Goal: Task Accomplishment & Management: Complete application form

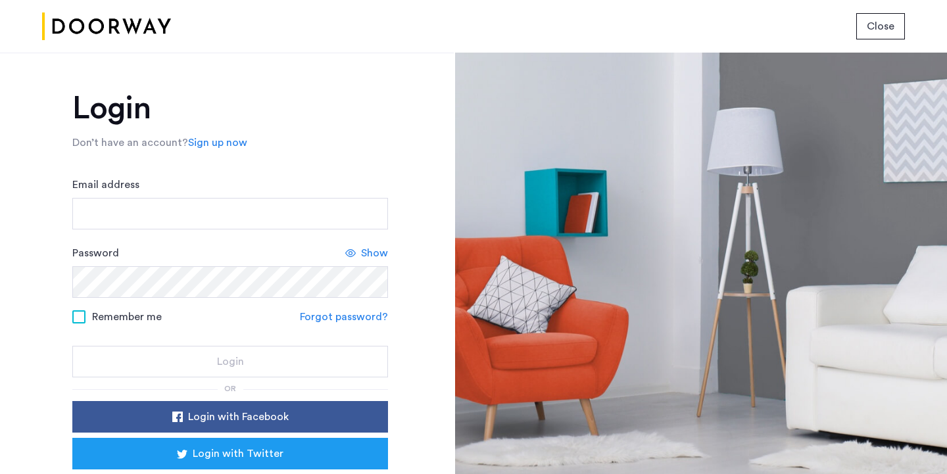
scroll to position [73, 0]
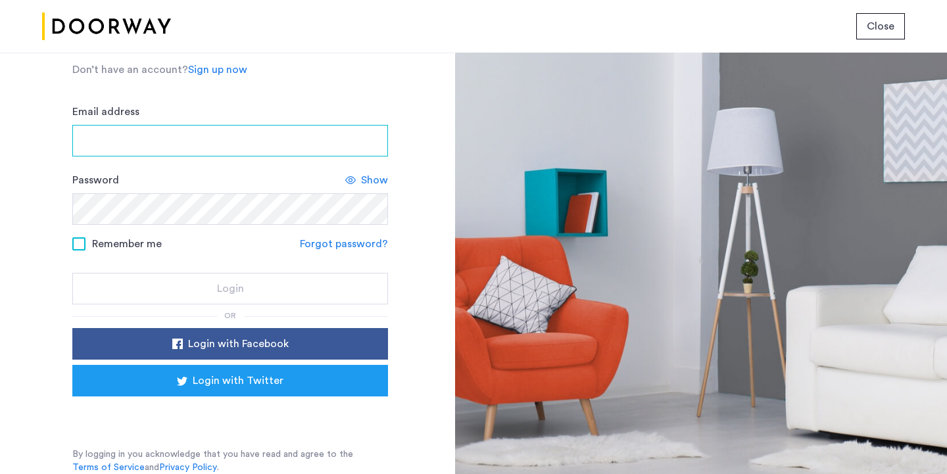
click at [100, 130] on input "Email address" at bounding box center [230, 141] width 316 height 32
type input "**********"
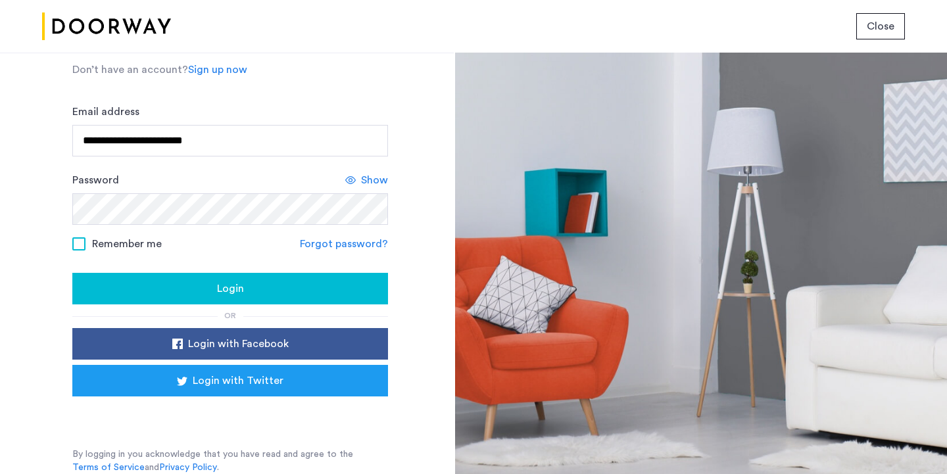
click at [78, 240] on span at bounding box center [78, 243] width 13 height 13
click at [222, 289] on span "Login" at bounding box center [230, 289] width 27 height 16
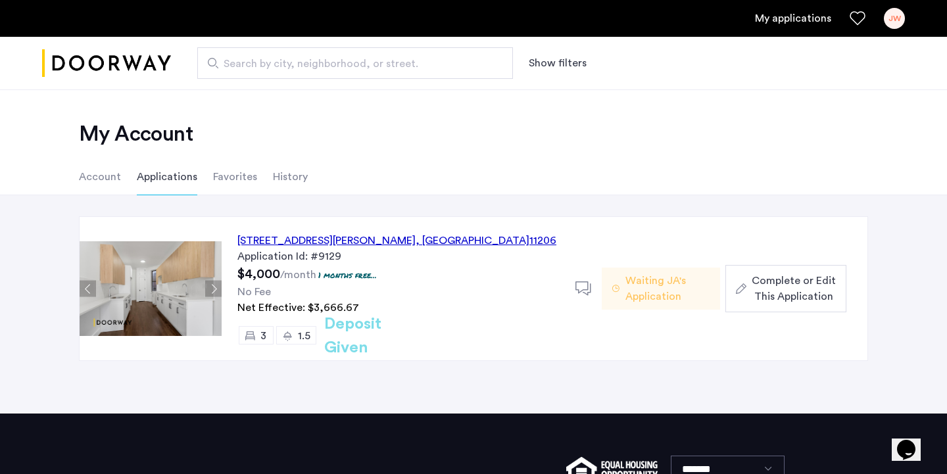
click at [785, 290] on span "Complete or Edit This Application" at bounding box center [794, 289] width 84 height 32
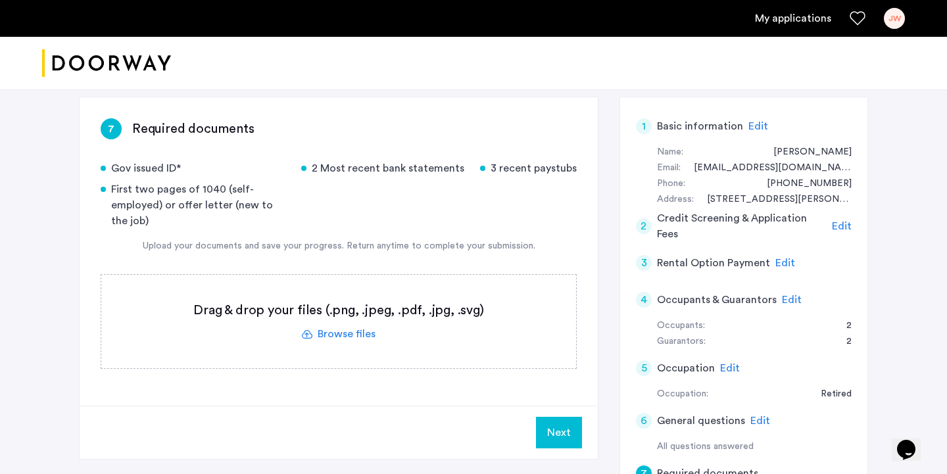
scroll to position [105, 0]
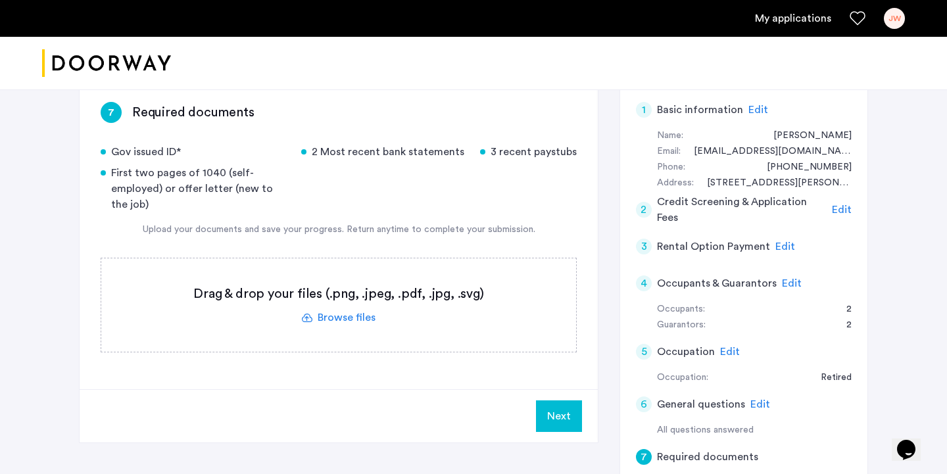
click at [338, 311] on label at bounding box center [338, 304] width 475 height 93
click at [0, 0] on input "file" at bounding box center [0, 0] width 0 height 0
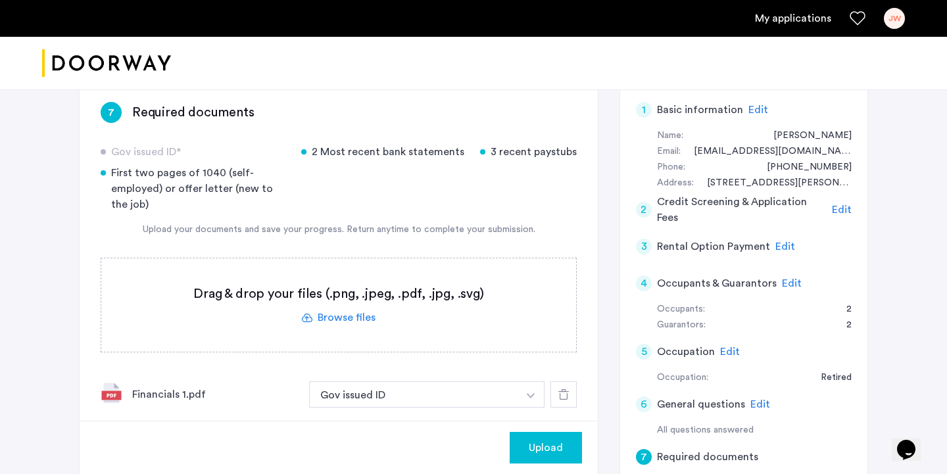
click at [530, 397] on img "button" at bounding box center [531, 395] width 8 height 5
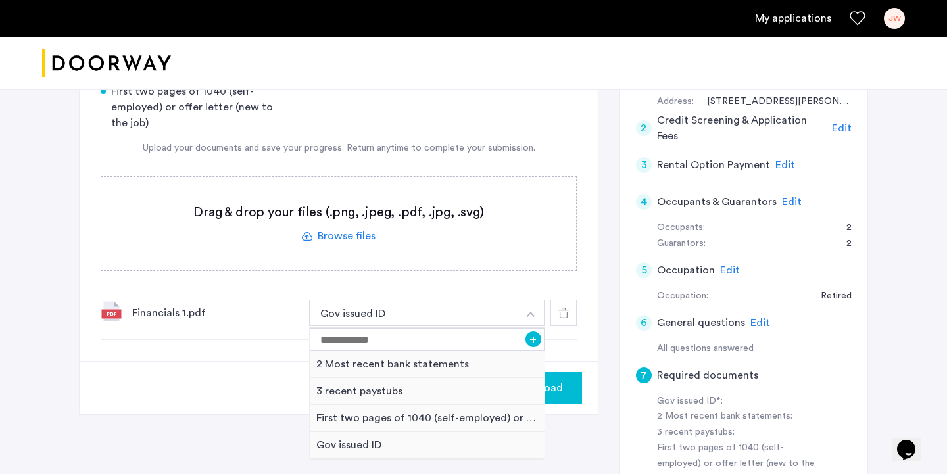
scroll to position [193, 0]
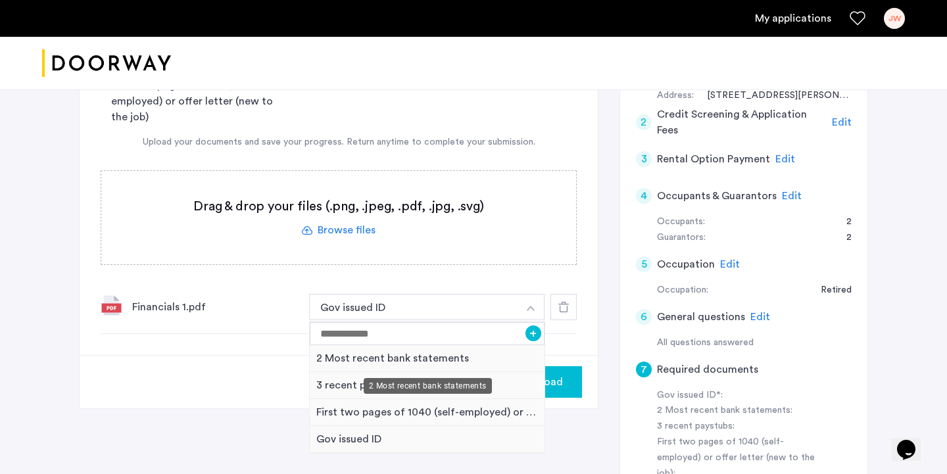
click at [347, 358] on div "2 Most recent bank statements" at bounding box center [427, 358] width 235 height 27
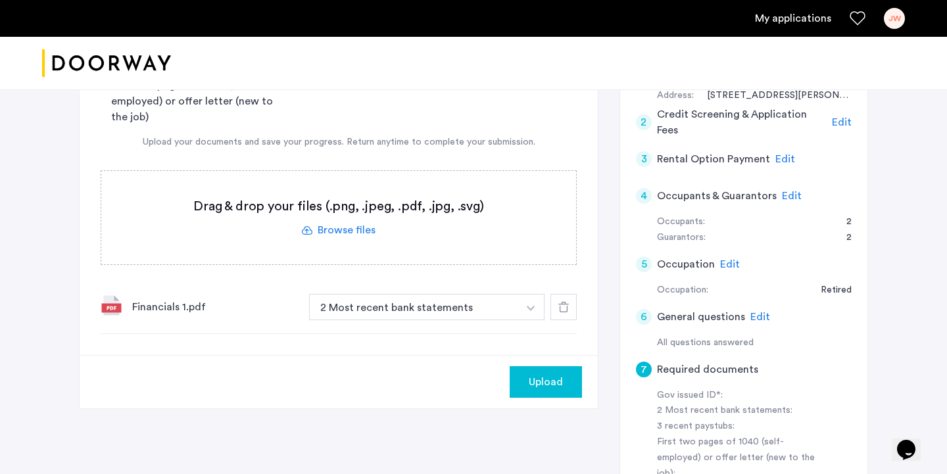
click at [557, 384] on span "Upload" at bounding box center [546, 382] width 34 height 16
click at [339, 230] on label at bounding box center [338, 217] width 475 height 93
click at [0, 0] on input "file" at bounding box center [0, 0] width 0 height 0
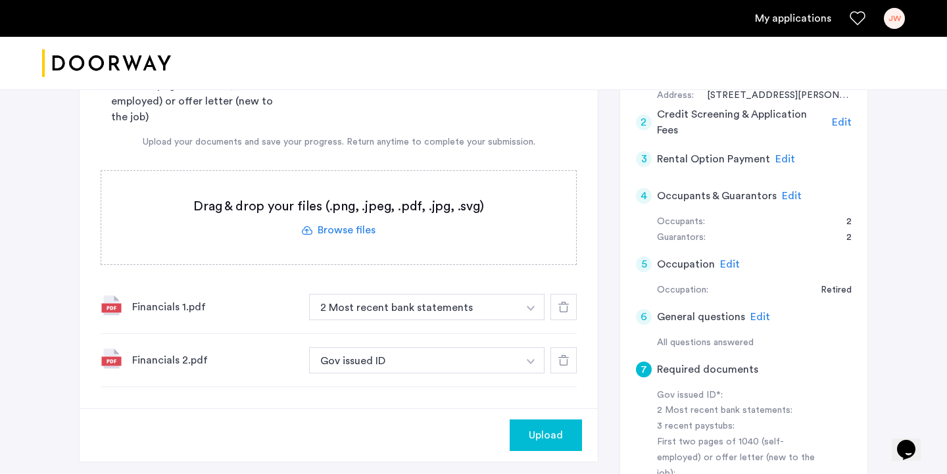
click at [530, 359] on img "button" at bounding box center [531, 361] width 8 height 5
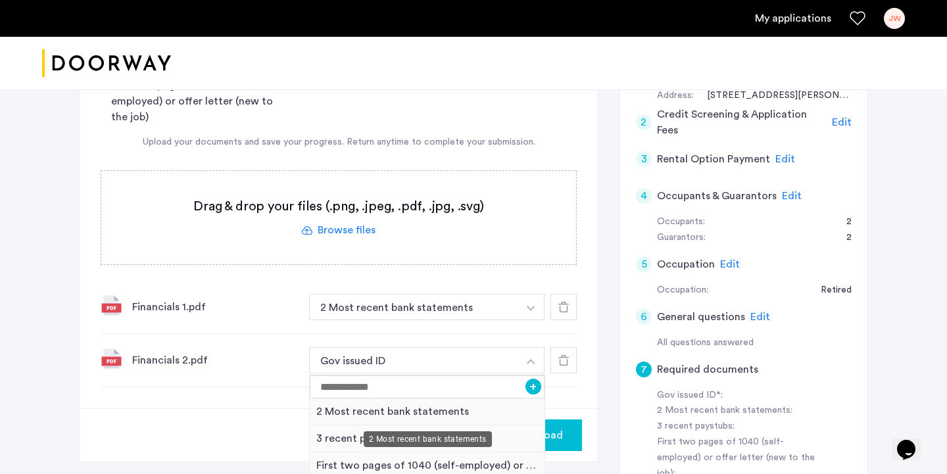
click at [500, 406] on div "2 Most recent bank statements" at bounding box center [427, 412] width 235 height 27
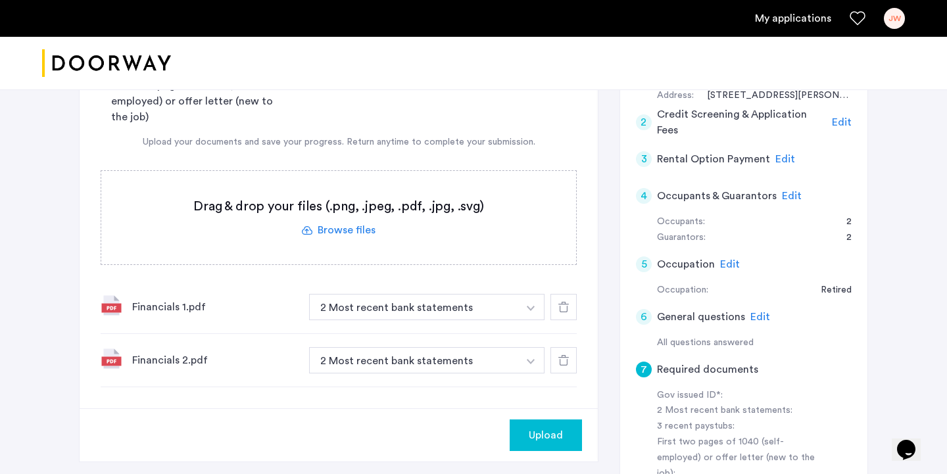
click at [548, 429] on span "Upload" at bounding box center [546, 435] width 34 height 16
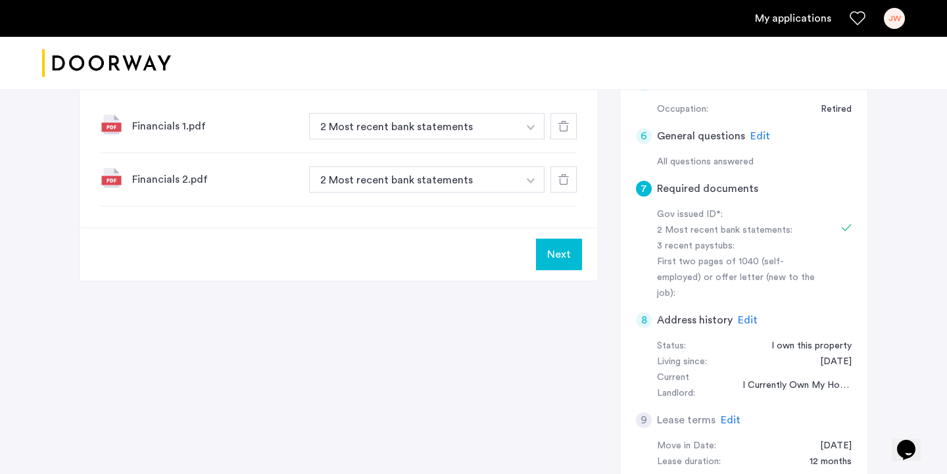
scroll to position [314, 0]
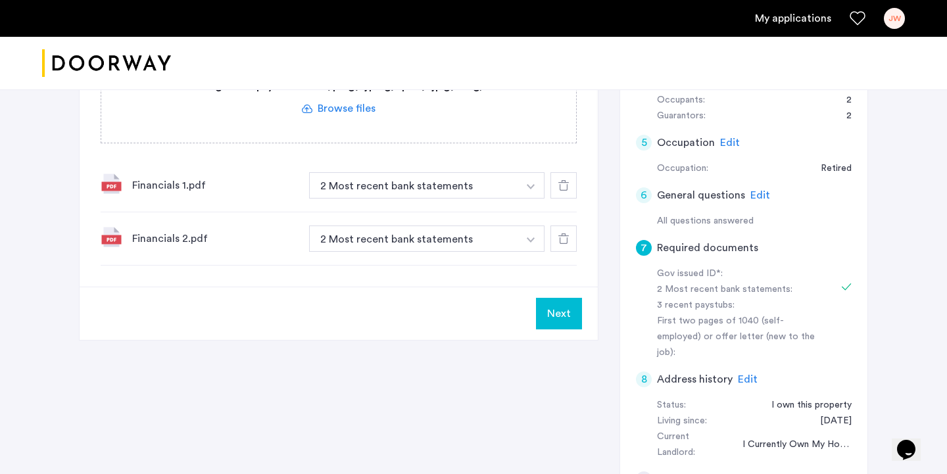
click at [561, 314] on button "Next" at bounding box center [559, 314] width 46 height 32
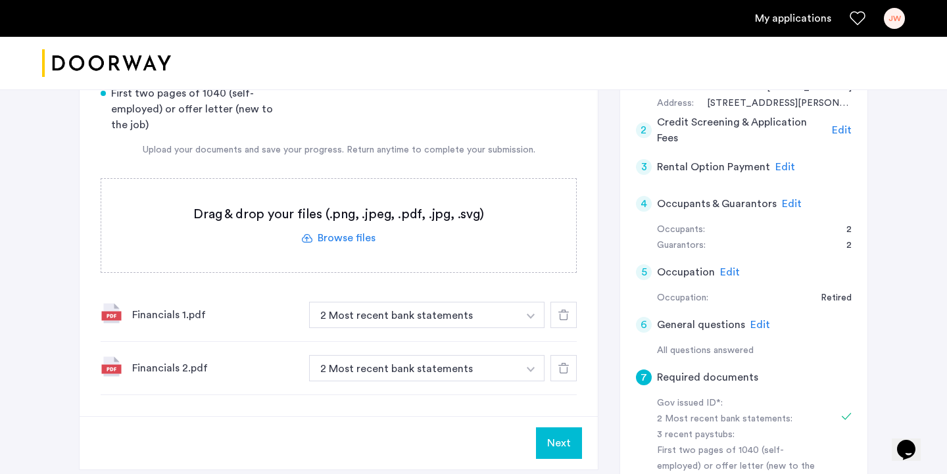
scroll to position [138, 0]
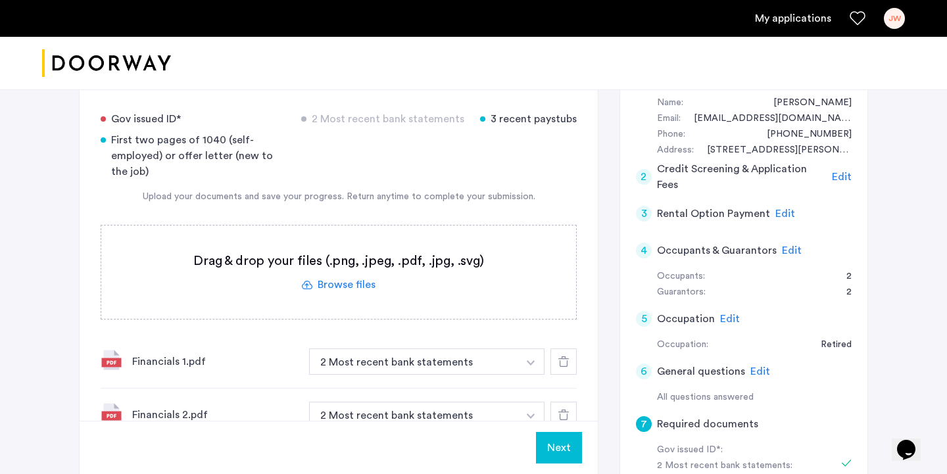
click at [358, 281] on label at bounding box center [338, 272] width 475 height 93
click at [0, 0] on input "file" at bounding box center [0, 0] width 0 height 0
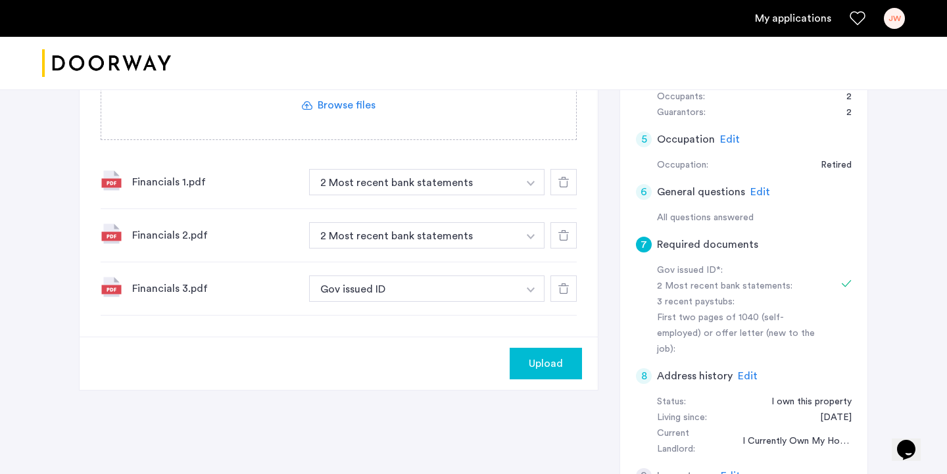
scroll to position [340, 0]
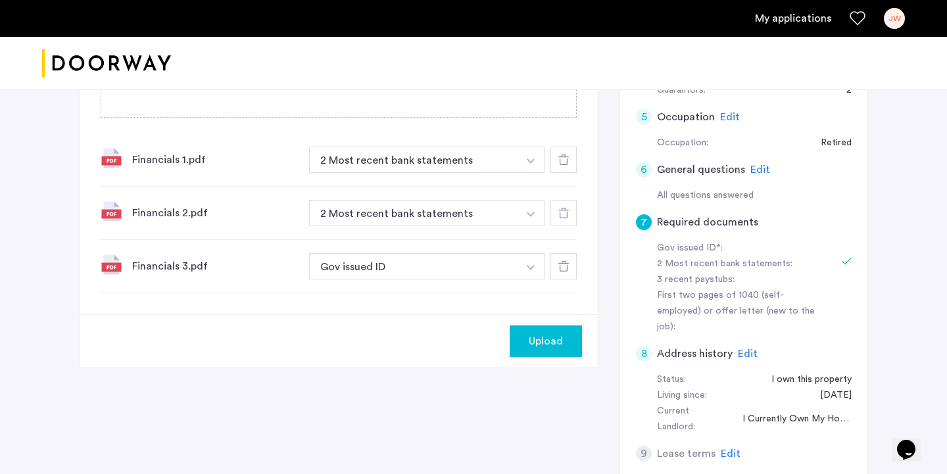
click at [529, 268] on img "button" at bounding box center [531, 267] width 8 height 5
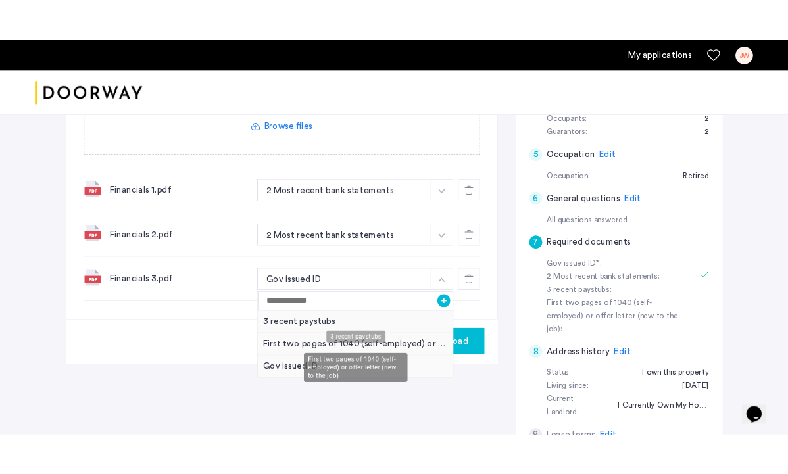
scroll to position [298, 0]
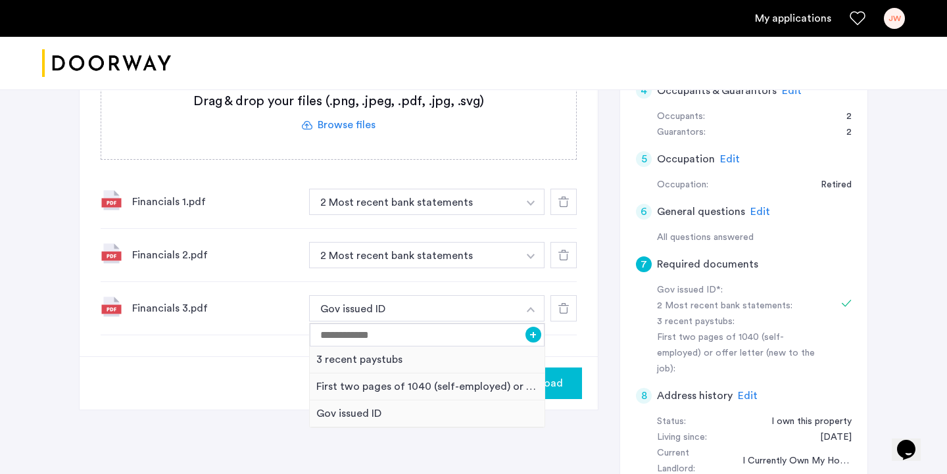
click at [269, 379] on div "Upload" at bounding box center [339, 382] width 518 height 53
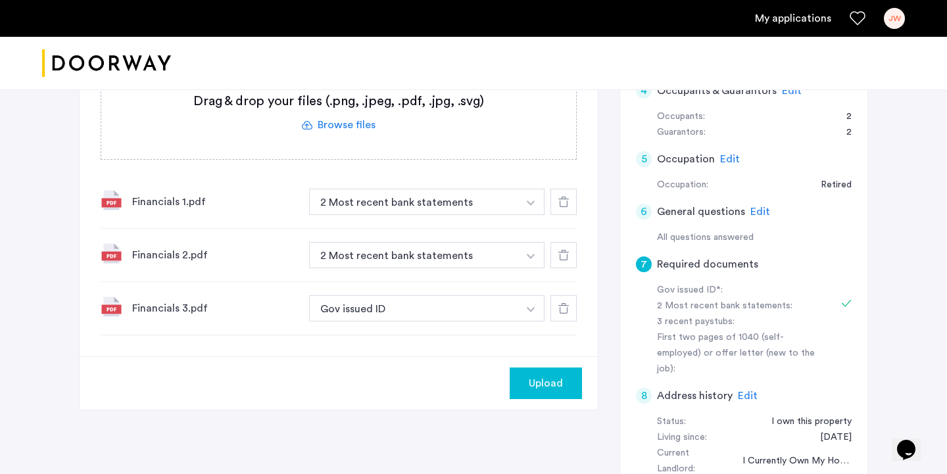
click at [525, 304] on button "button" at bounding box center [531, 308] width 27 height 26
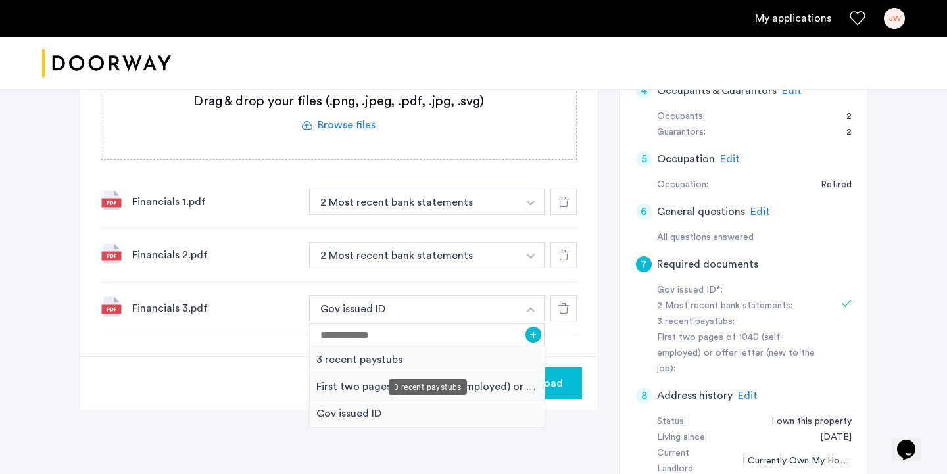
click at [447, 357] on div "3 recent paystubs" at bounding box center [427, 360] width 235 height 27
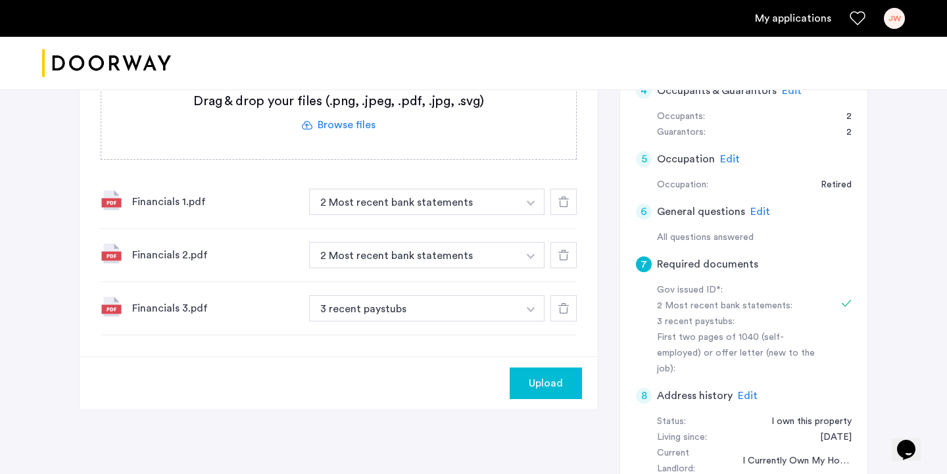
click at [337, 120] on label at bounding box center [338, 112] width 475 height 93
click at [0, 0] on input "file" at bounding box center [0, 0] width 0 height 0
click at [346, 118] on label at bounding box center [338, 112] width 475 height 93
click at [0, 0] on input "file" at bounding box center [0, 0] width 0 height 0
click at [564, 308] on icon at bounding box center [563, 308] width 11 height 11
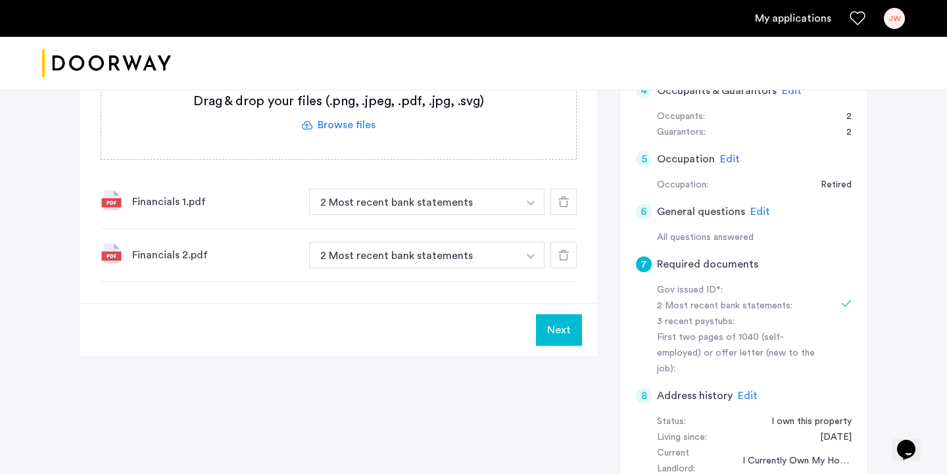
click at [331, 125] on label at bounding box center [338, 112] width 475 height 93
click at [0, 0] on input "file" at bounding box center [0, 0] width 0 height 0
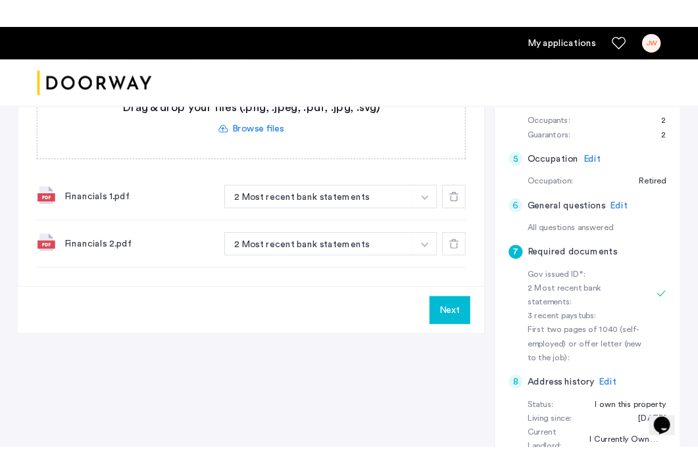
scroll to position [314, 0]
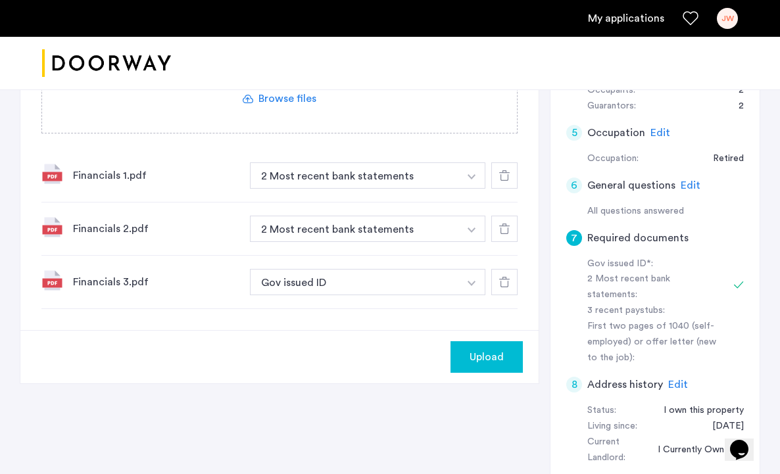
click at [472, 281] on img "button" at bounding box center [472, 283] width 8 height 5
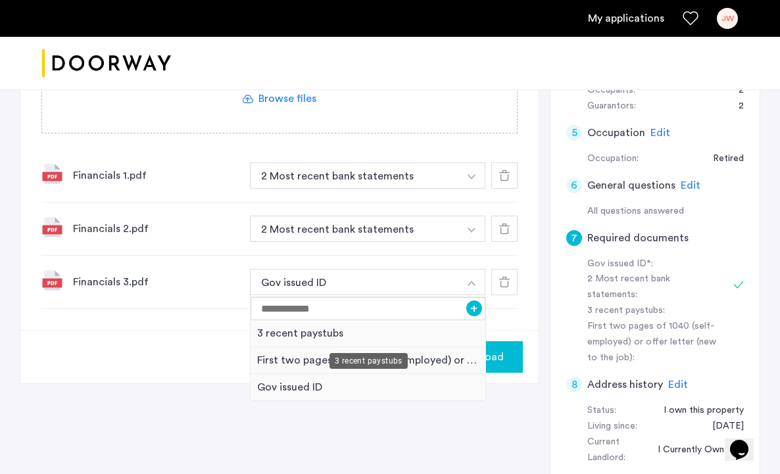
click at [338, 332] on div "3 recent paystubs" at bounding box center [368, 333] width 235 height 27
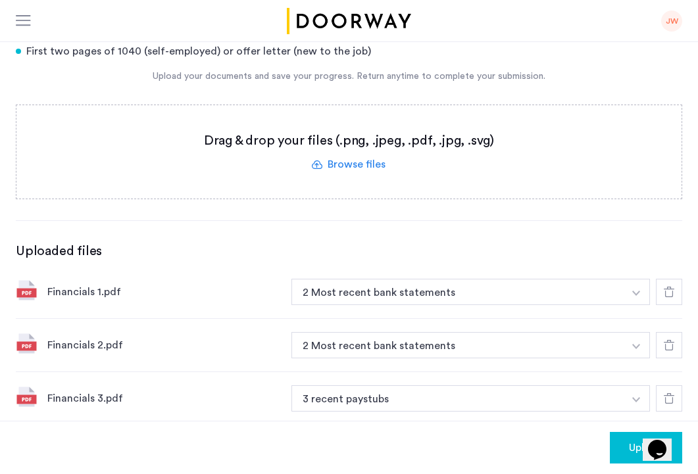
scroll to position [141, 0]
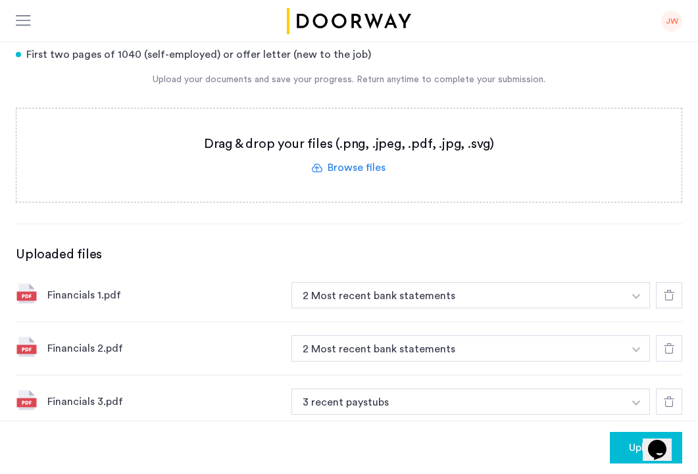
click at [631, 448] on span "Upload" at bounding box center [646, 448] width 34 height 16
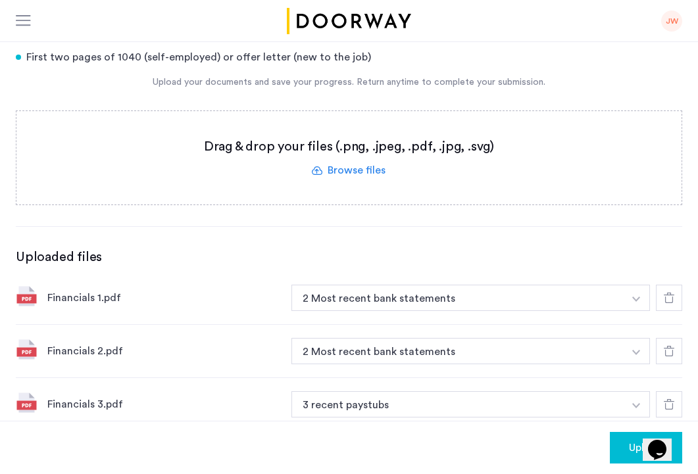
click at [640, 445] on span "Upload" at bounding box center [646, 448] width 34 height 16
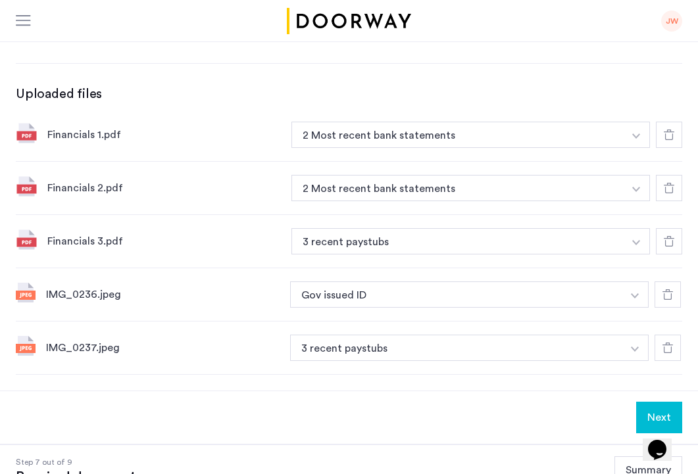
scroll to position [302, 0]
click at [634, 344] on button "button" at bounding box center [634, 347] width 27 height 26
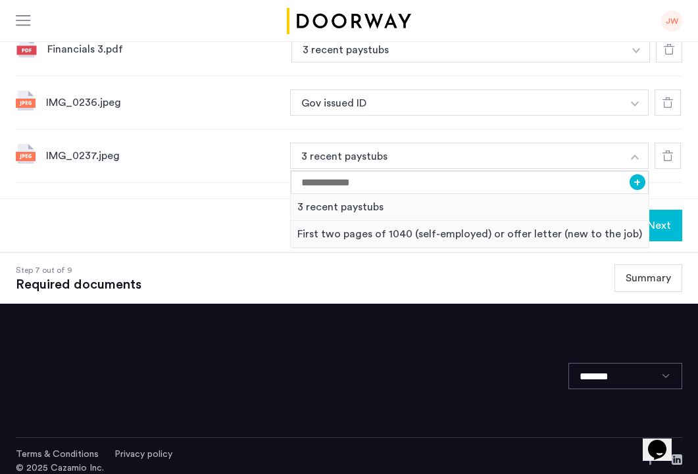
scroll to position [505, 0]
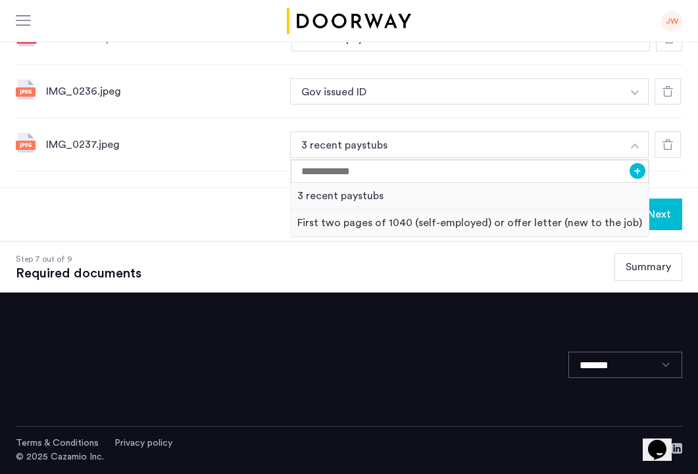
click at [671, 147] on use at bounding box center [667, 144] width 11 height 11
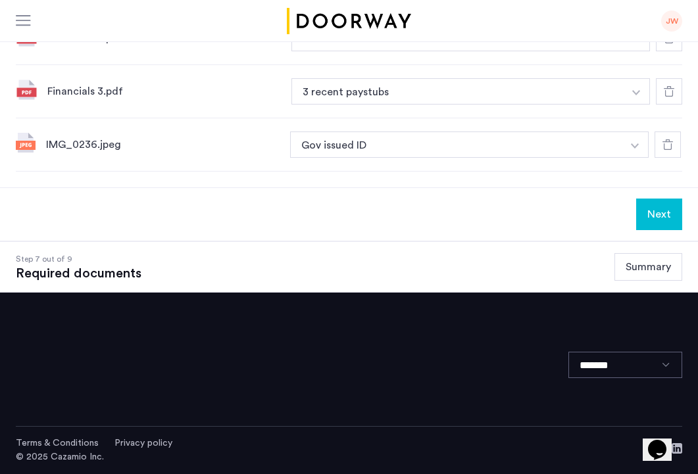
click at [664, 214] on button "Next" at bounding box center [659, 215] width 46 height 32
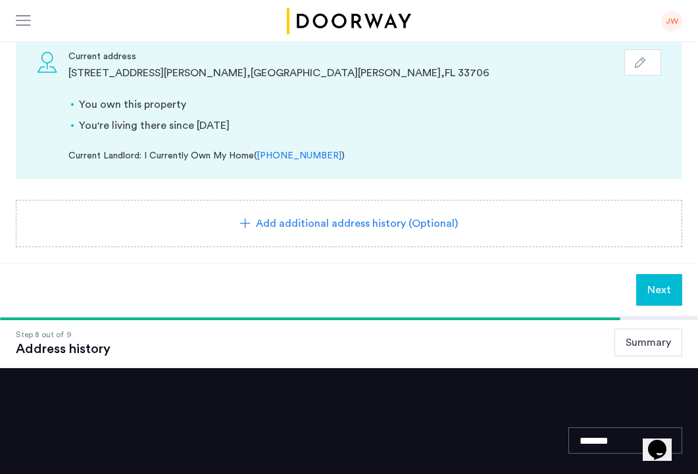
scroll to position [140, 0]
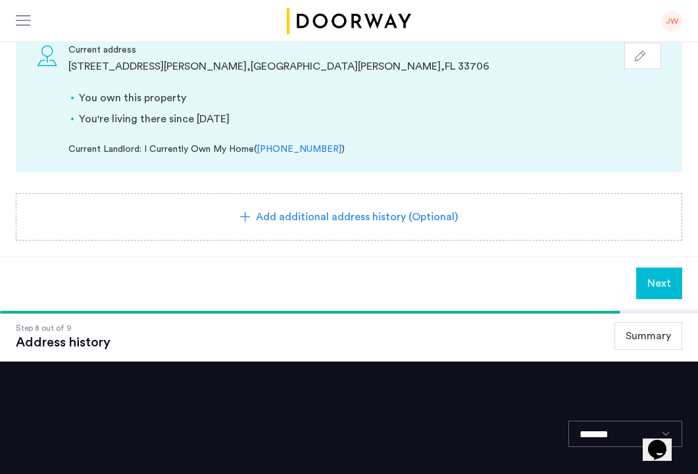
click at [358, 214] on span "Add additional address history (Optional)" at bounding box center [357, 217] width 202 height 16
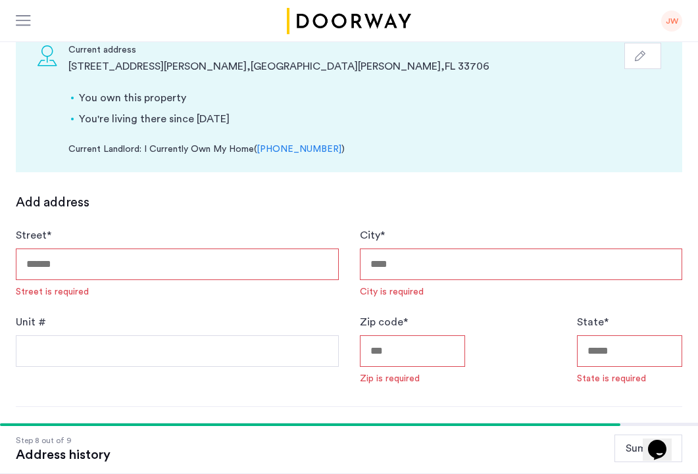
click at [187, 264] on input "Street *" at bounding box center [177, 265] width 323 height 32
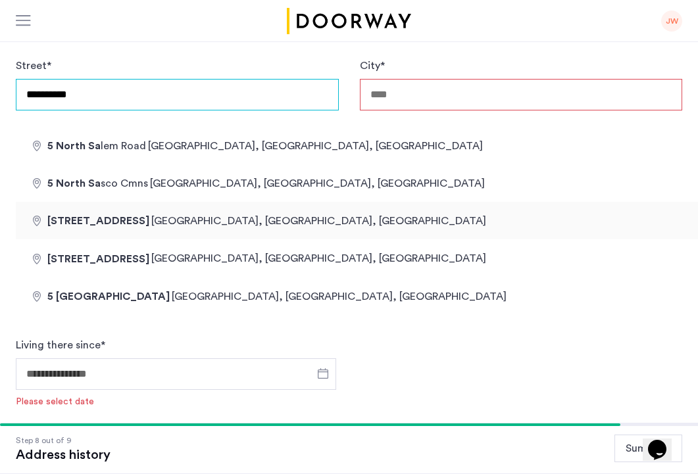
type input "**********"
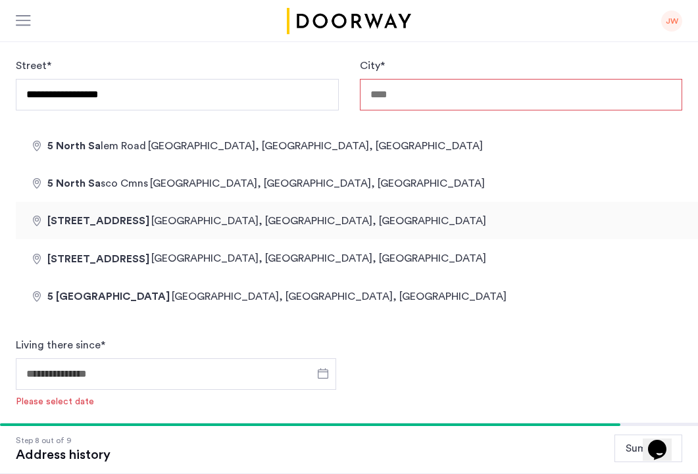
type input "**********"
type input "*******"
type input "*****"
type input "**"
type input "**********"
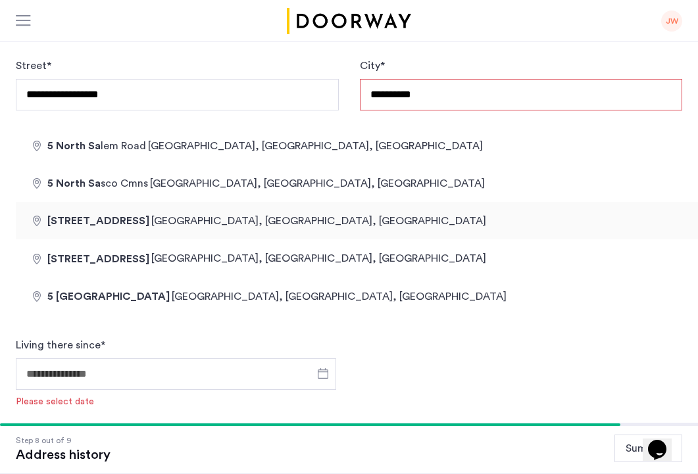
type input "**********"
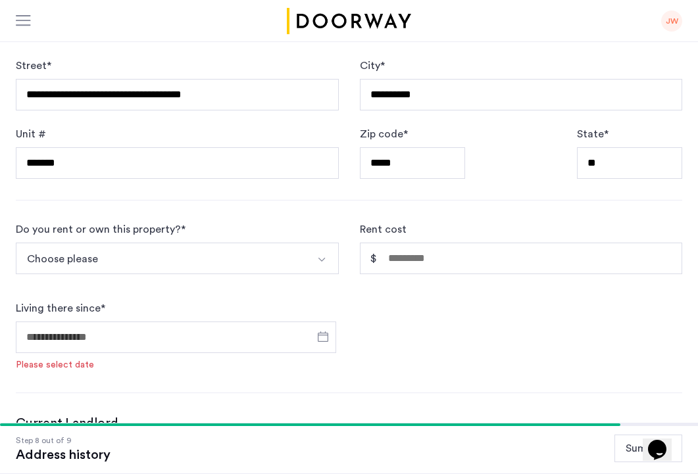
type input "**********"
click at [324, 258] on img "Select option" at bounding box center [321, 259] width 11 height 11
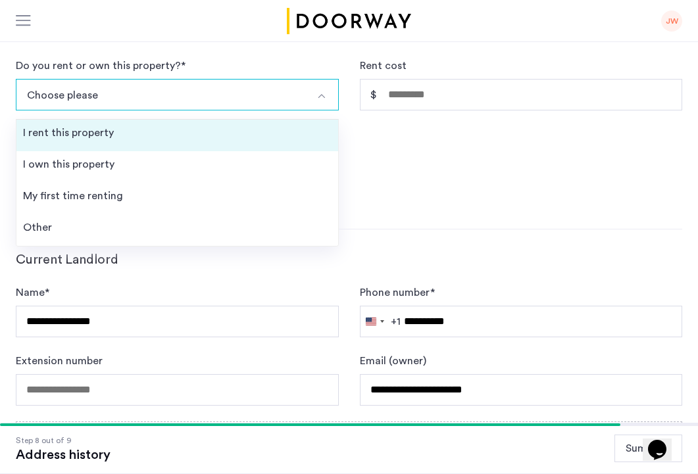
click at [111, 127] on div "I rent this property" at bounding box center [68, 133] width 91 height 16
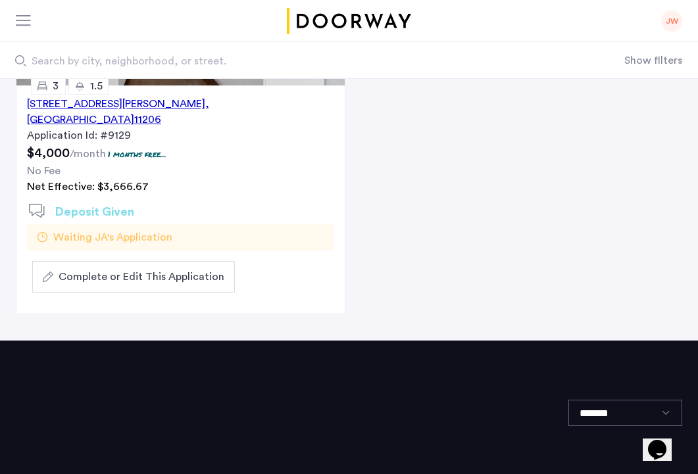
scroll to position [291, 0]
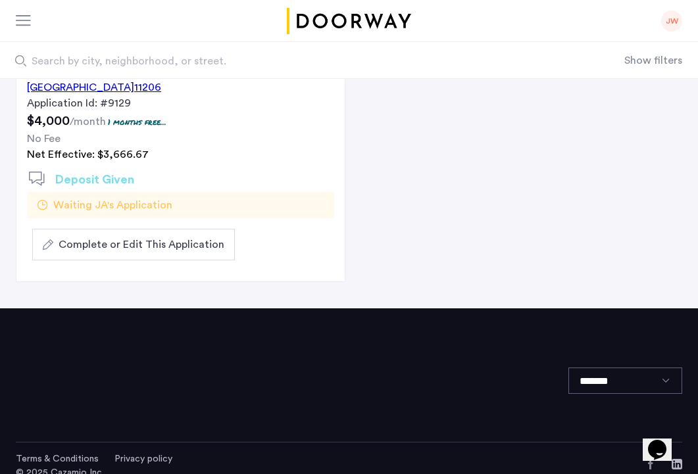
click at [168, 237] on span "Complete or Edit This Application" at bounding box center [142, 245] width 166 height 16
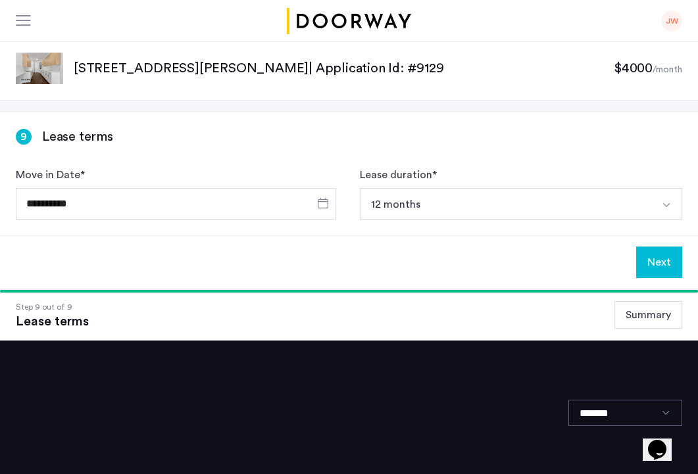
click at [25, 16] on div at bounding box center [24, 21] width 16 height 13
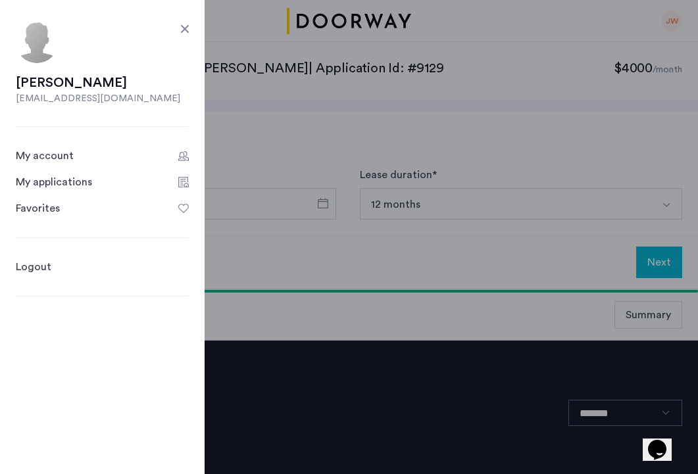
click at [49, 183] on div "My applications" at bounding box center [54, 182] width 76 height 16
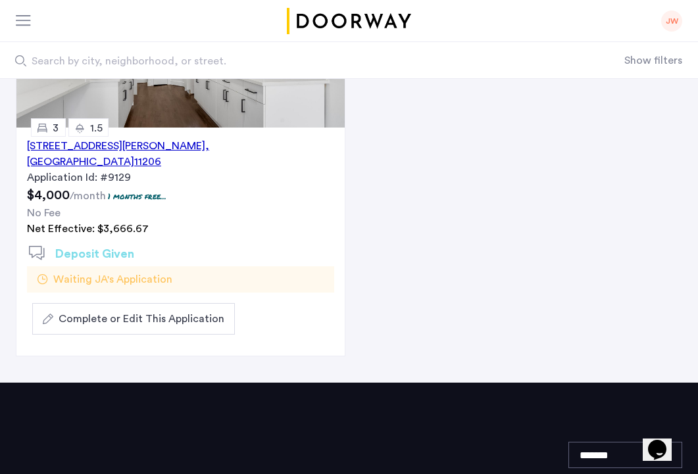
scroll to position [230, 0]
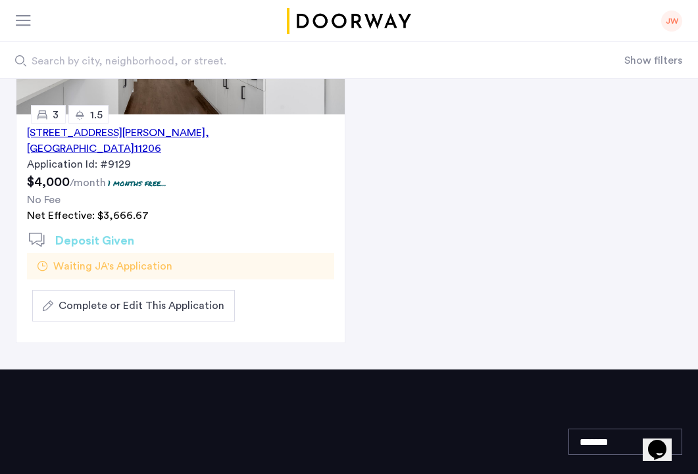
click at [172, 298] on span "Complete or Edit This Application" at bounding box center [142, 306] width 166 height 16
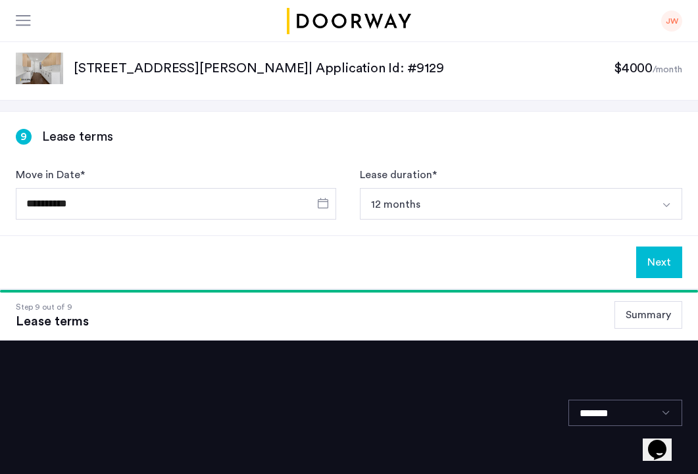
click at [658, 255] on button "Next" at bounding box center [659, 263] width 46 height 32
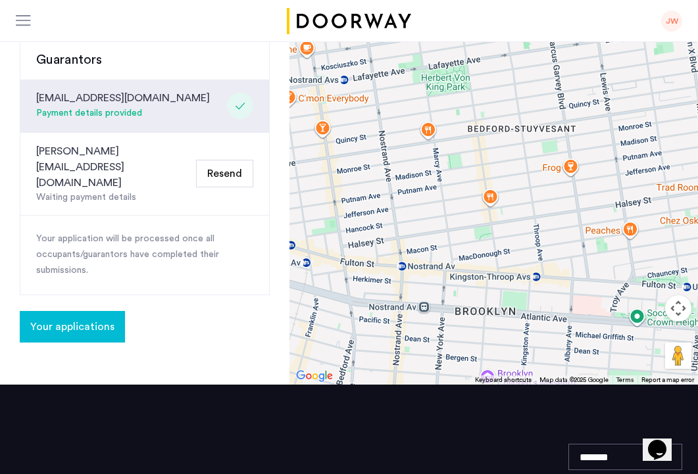
scroll to position [518, 0]
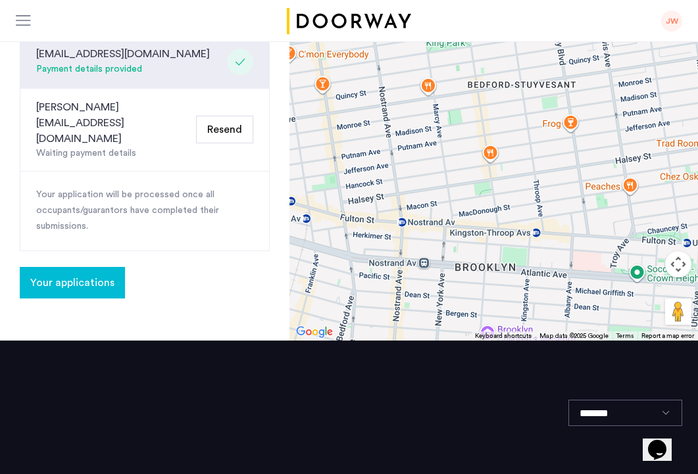
click at [65, 275] on span "Your applications" at bounding box center [72, 283] width 84 height 16
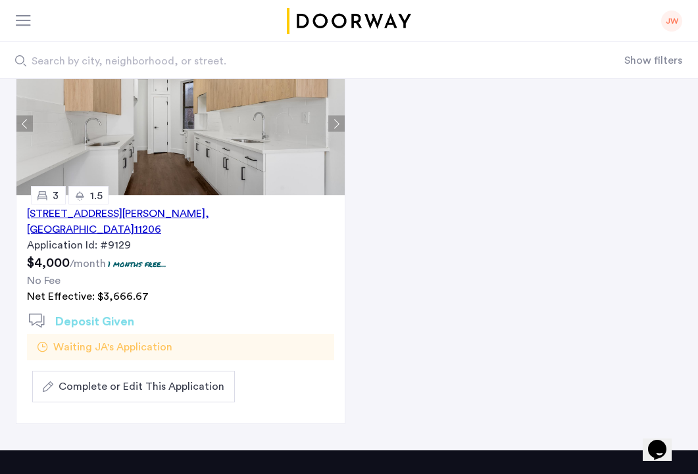
scroll to position [168, 0]
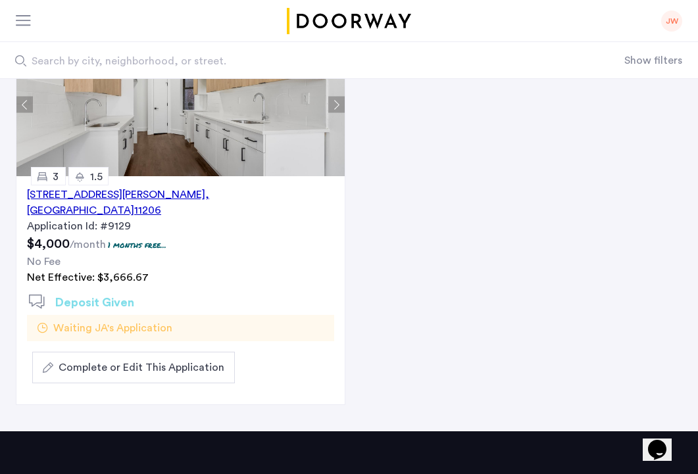
click at [123, 360] on span "Complete or Edit This Application" at bounding box center [142, 368] width 166 height 16
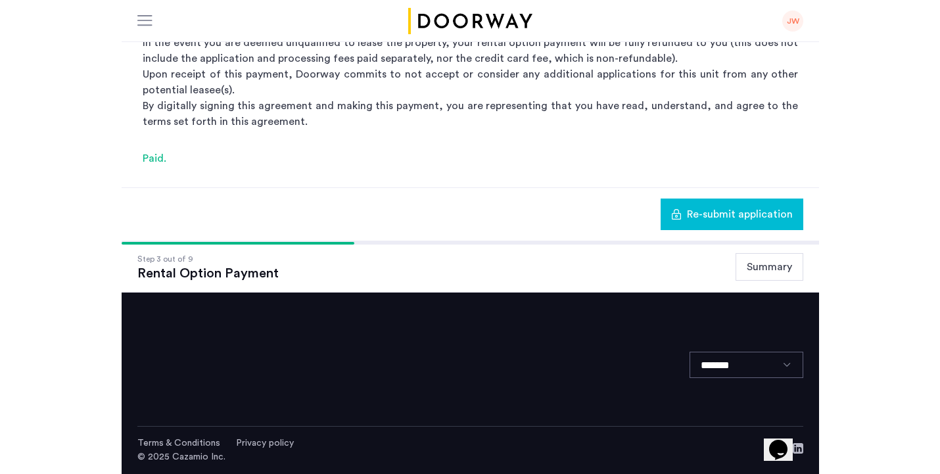
scroll to position [203, 0]
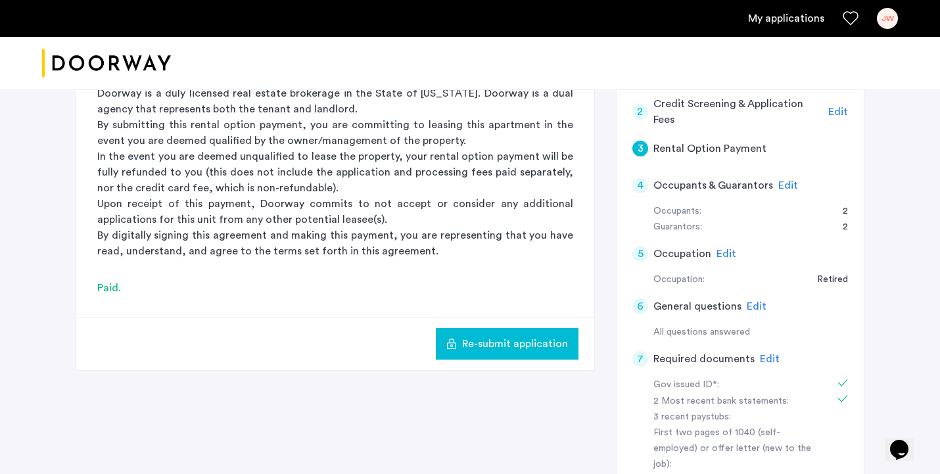
click at [785, 181] on span "Edit" at bounding box center [789, 185] width 20 height 11
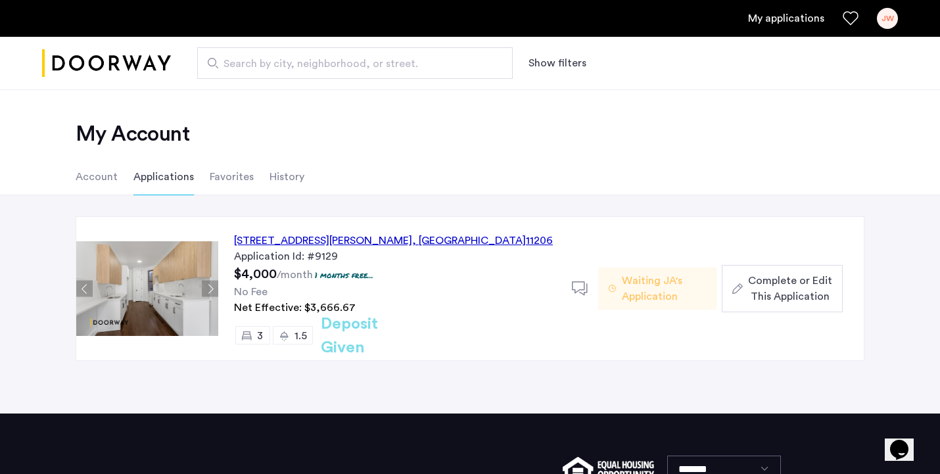
click at [653, 287] on span "Waiting JA's Application" at bounding box center [664, 289] width 84 height 32
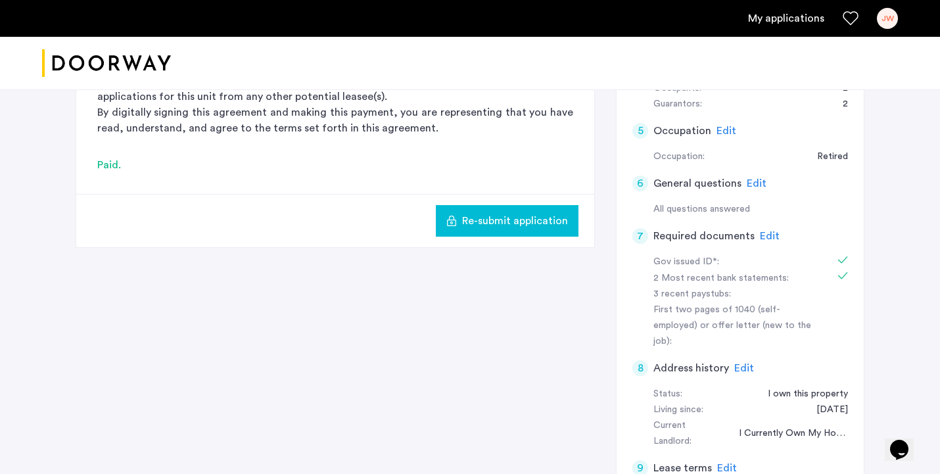
scroll to position [308, 0]
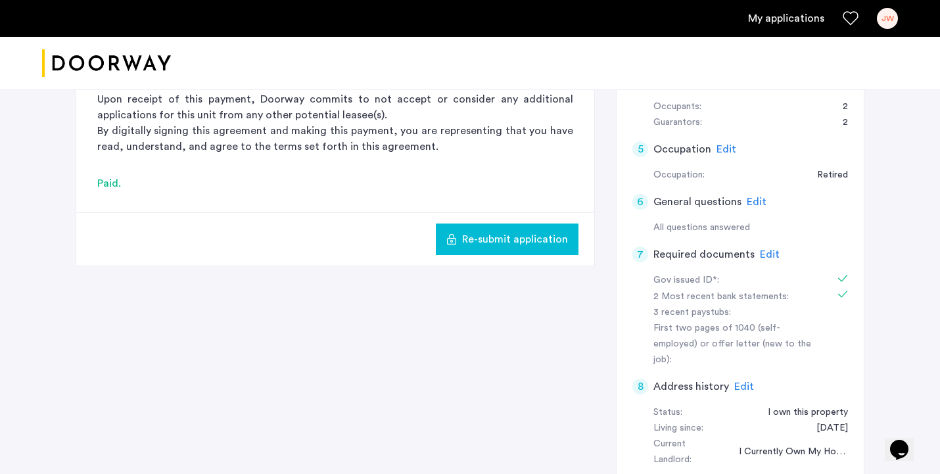
click at [755, 198] on span "Edit" at bounding box center [757, 202] width 20 height 11
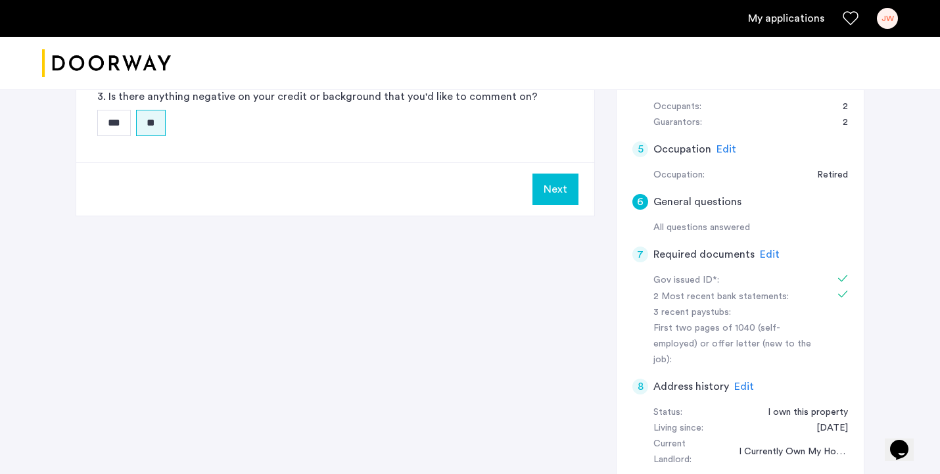
scroll to position [292, 0]
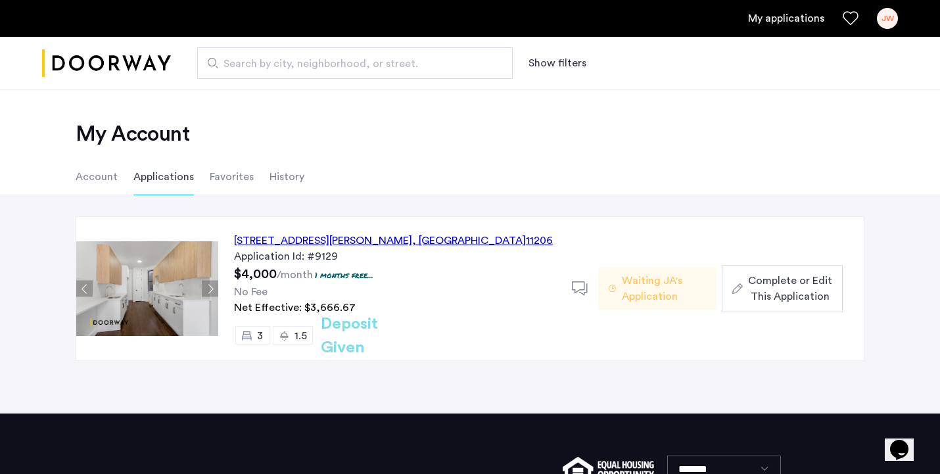
click at [279, 242] on div "647 Willoughby Avenue, Unit 6, Brooklyn , NY 11206" at bounding box center [393, 241] width 319 height 16
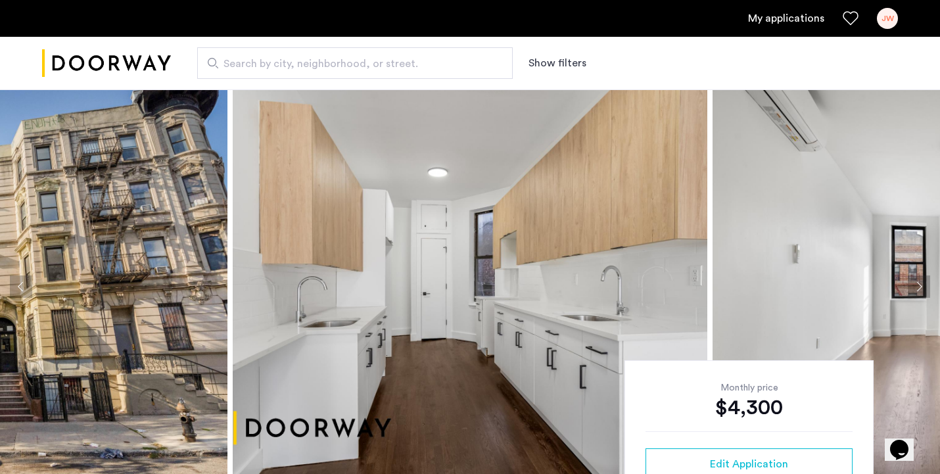
click at [917, 287] on button "Next apartment" at bounding box center [919, 287] width 22 height 22
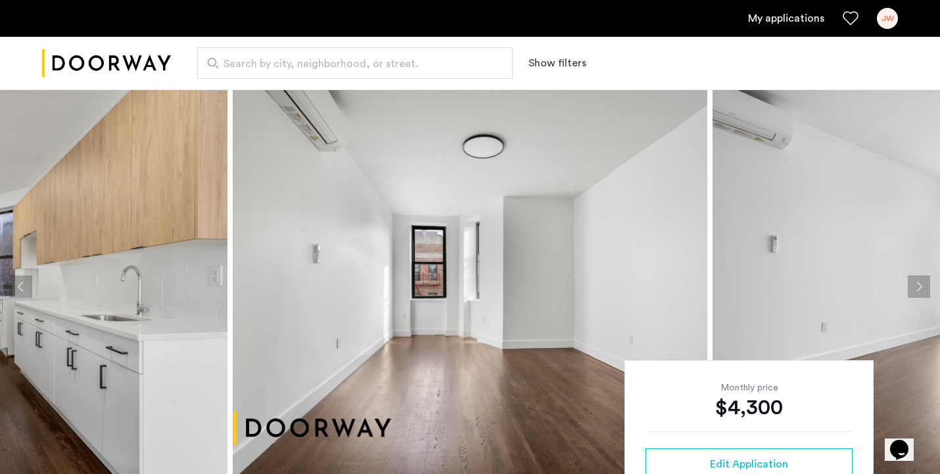
click at [917, 287] on button "Next apartment" at bounding box center [919, 287] width 22 height 22
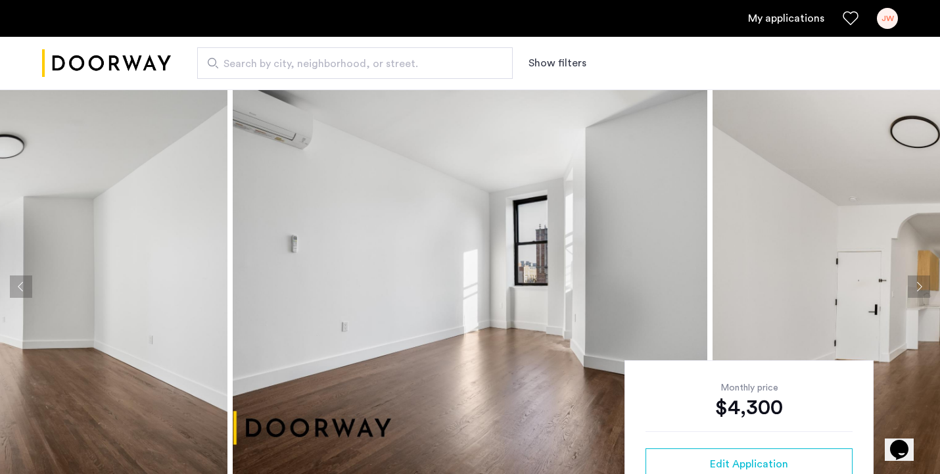
click at [917, 287] on button "Next apartment" at bounding box center [919, 287] width 22 height 22
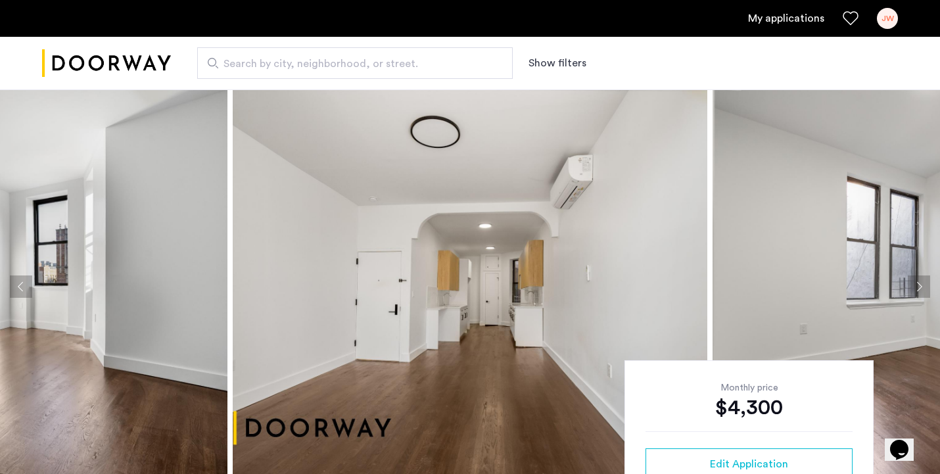
click at [917, 287] on button "Next apartment" at bounding box center [919, 287] width 22 height 22
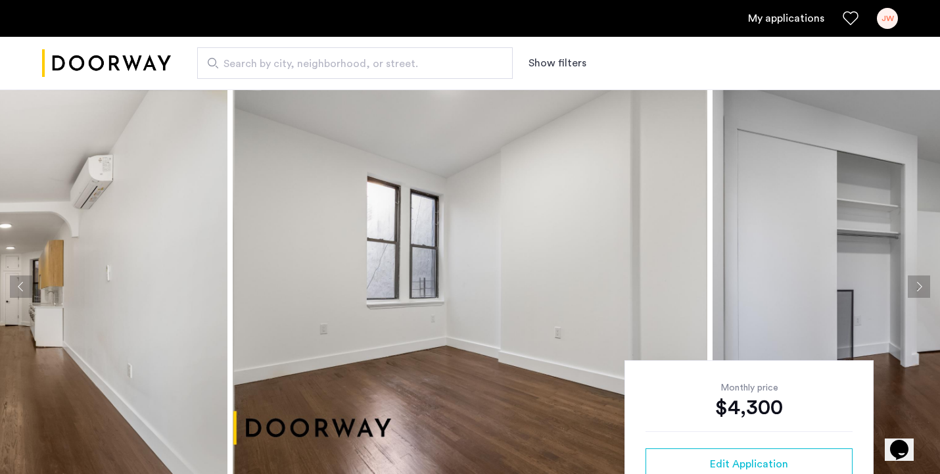
click at [917, 287] on button "Next apartment" at bounding box center [919, 287] width 22 height 22
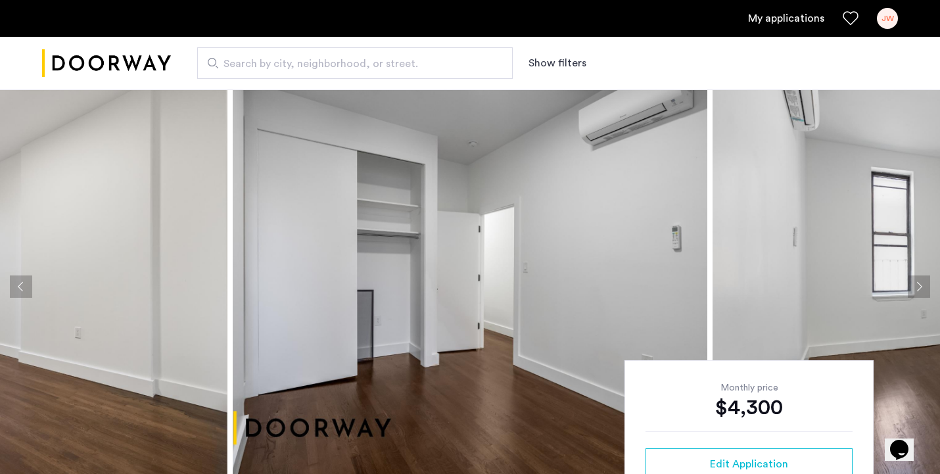
click at [917, 287] on button "Next apartment" at bounding box center [919, 287] width 22 height 22
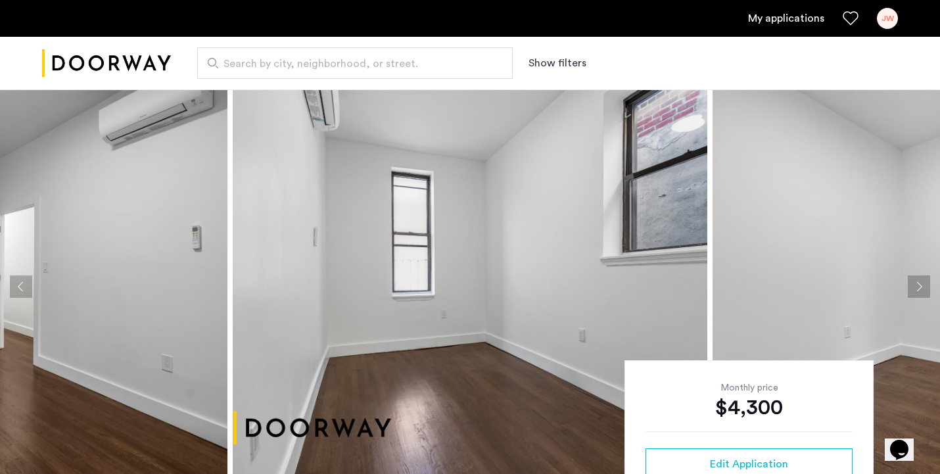
click at [916, 287] on button "Next apartment" at bounding box center [919, 287] width 22 height 22
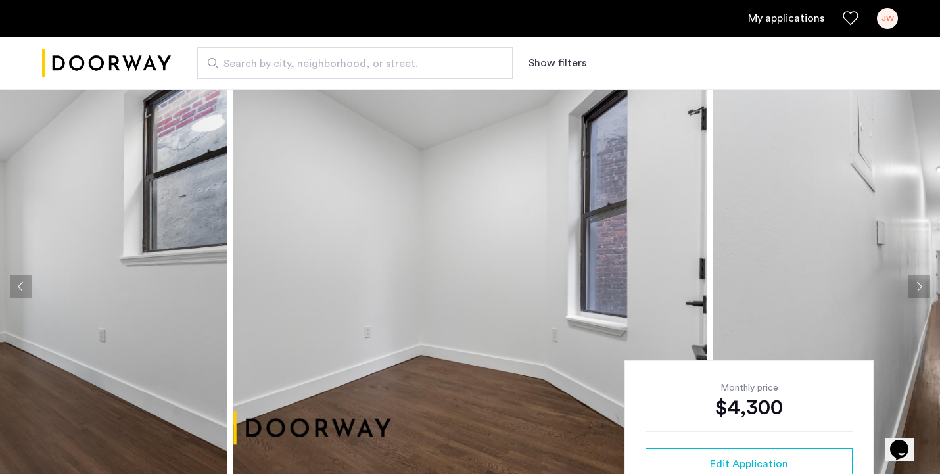
click at [916, 287] on button "Next apartment" at bounding box center [919, 287] width 22 height 22
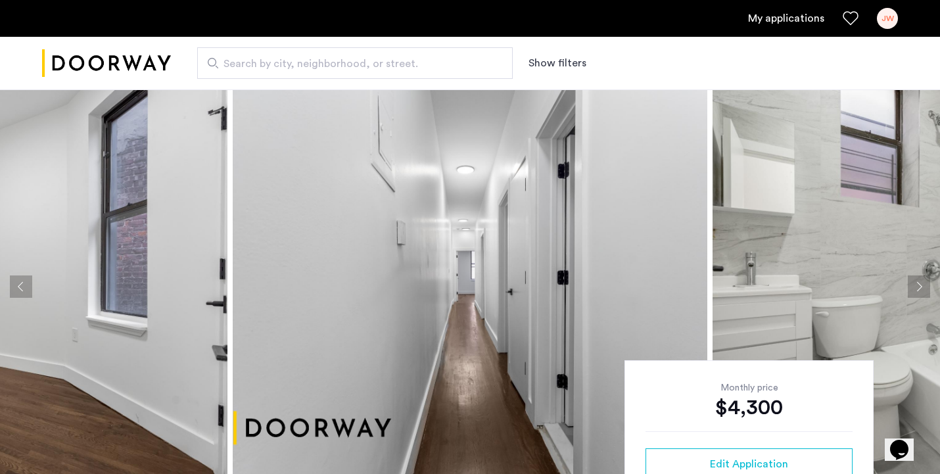
click at [916, 287] on button "Next apartment" at bounding box center [919, 287] width 22 height 22
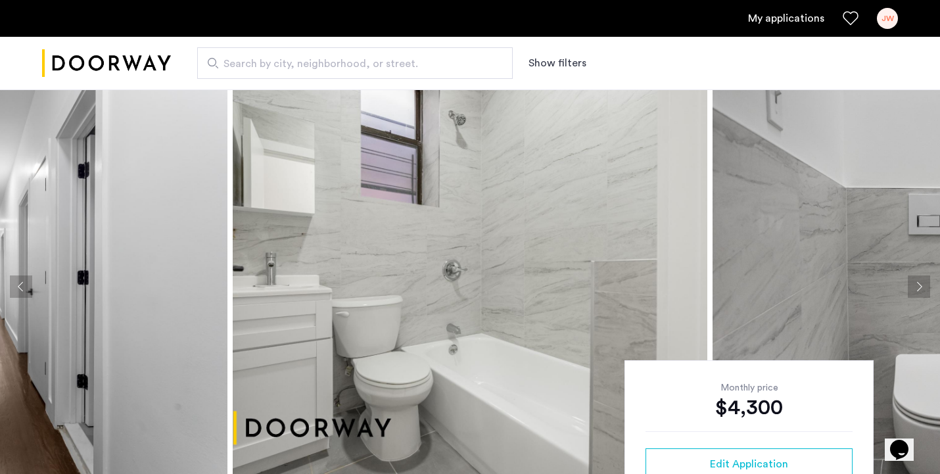
click at [916, 287] on button "Next apartment" at bounding box center [919, 287] width 22 height 22
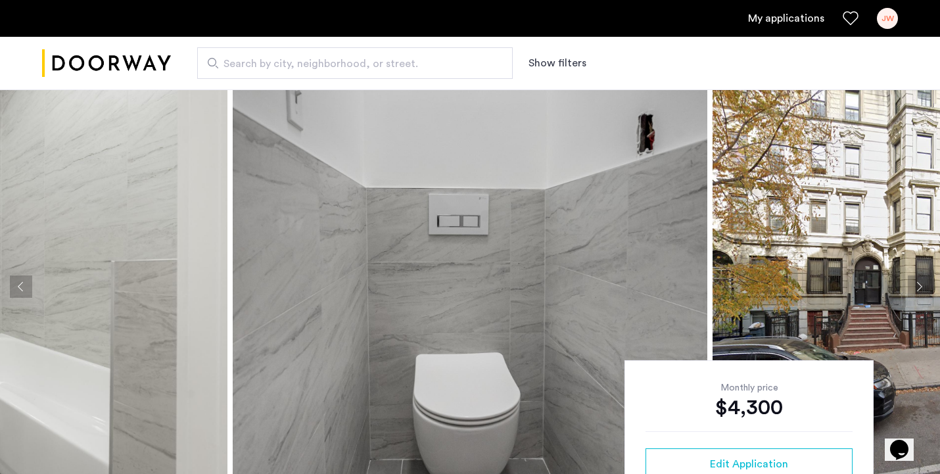
click at [916, 287] on button "Next apartment" at bounding box center [919, 287] width 22 height 22
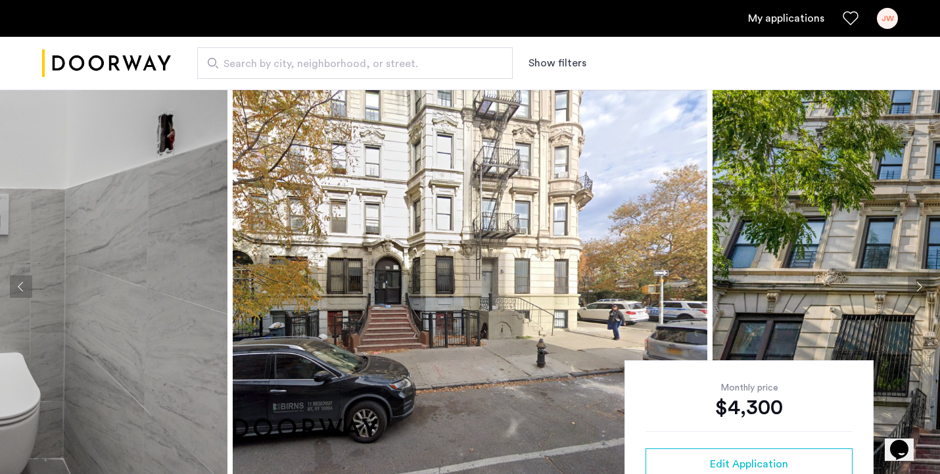
click at [916, 287] on button "Next apartment" at bounding box center [919, 287] width 22 height 22
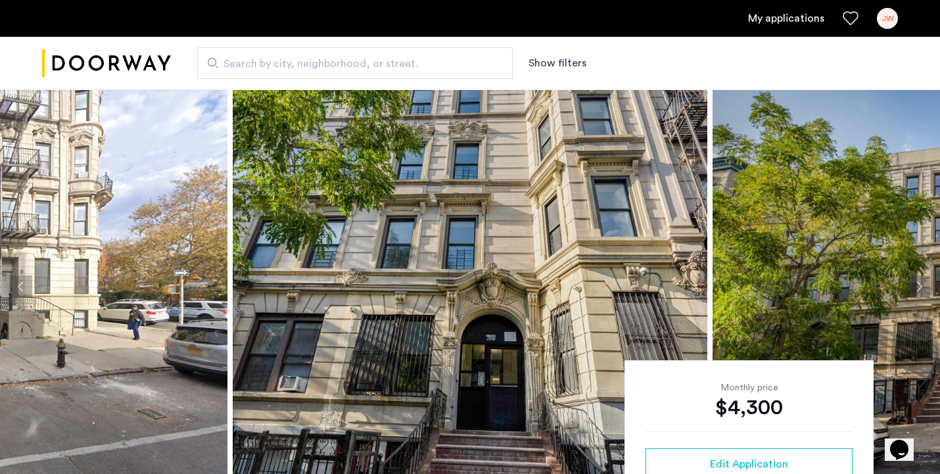
click at [916, 287] on button "Next apartment" at bounding box center [919, 287] width 22 height 22
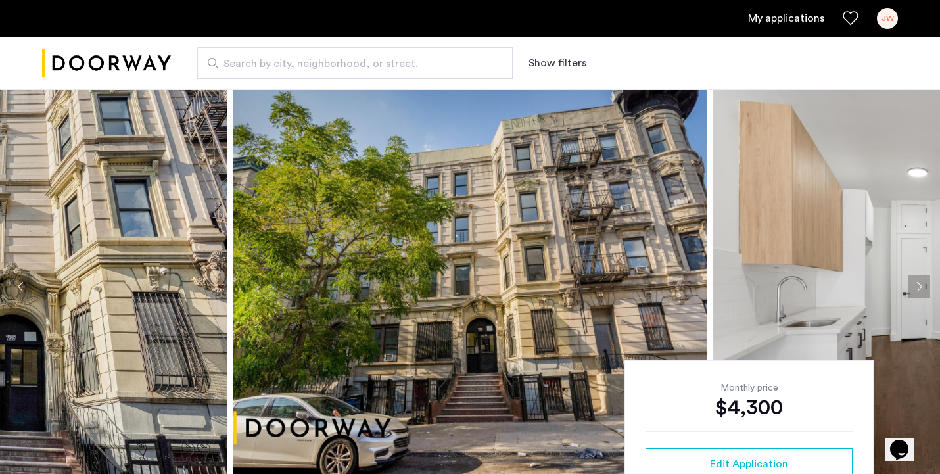
click at [916, 287] on button "Next apartment" at bounding box center [919, 287] width 22 height 22
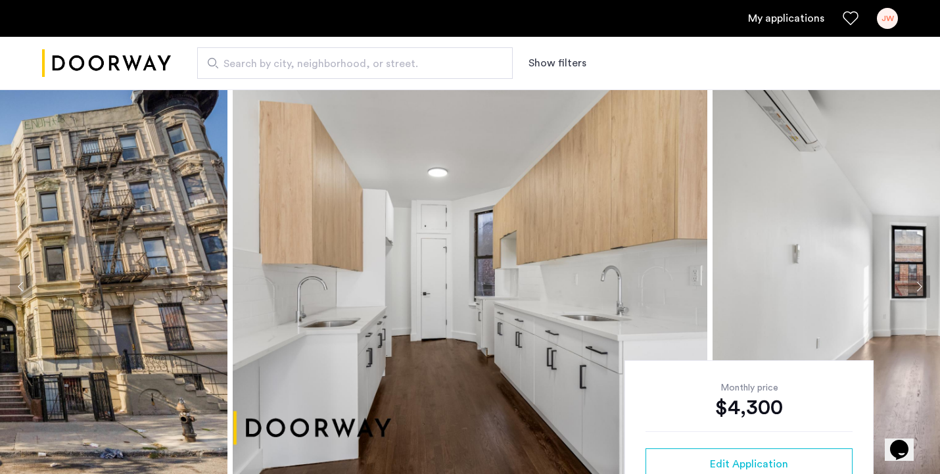
click at [916, 287] on button "Next apartment" at bounding box center [919, 287] width 22 height 22
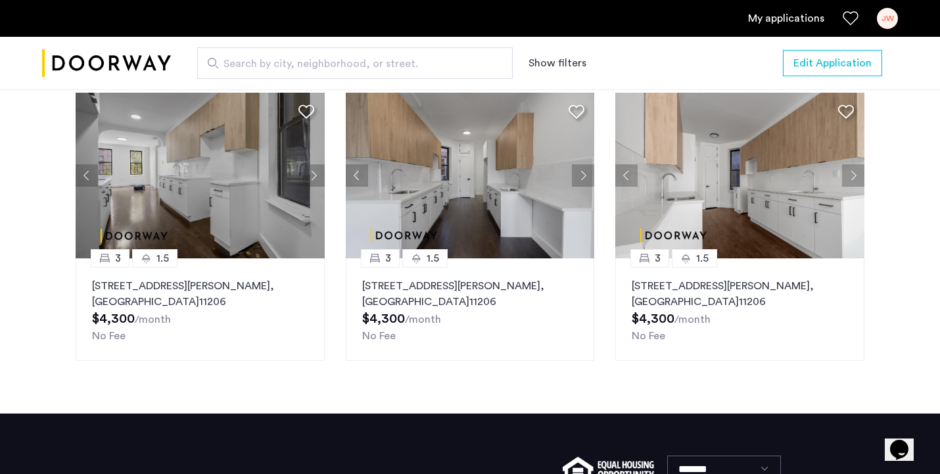
scroll to position [1543, 0]
